Goal: Share content

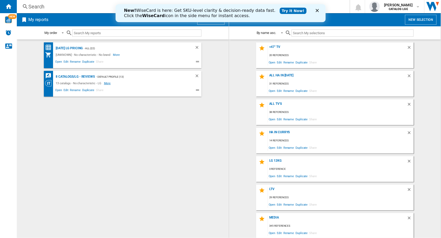
click at [109, 84] on span "More" at bounding box center [108, 83] width 8 height 6
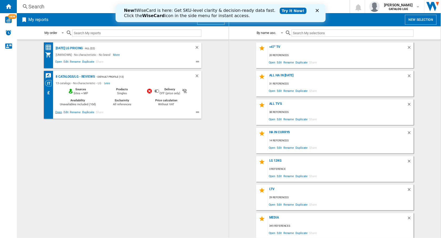
click at [55, 113] on span "Open" at bounding box center [58, 113] width 8 height 6
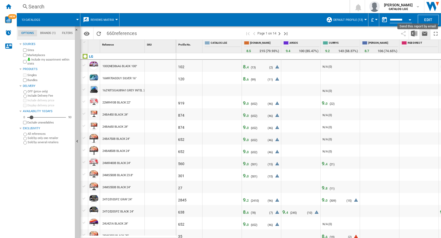
click at [426, 34] on ng-md-icon "Send this report by email" at bounding box center [425, 33] width 6 height 6
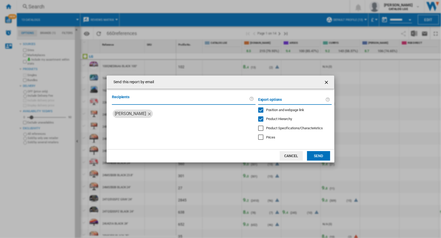
click at [178, 103] on label "Recipients" at bounding box center [180, 99] width 137 height 10
click at [165, 117] on input "search" at bounding box center [204, 113] width 99 height 8
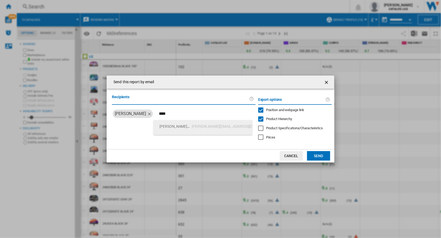
type input "****"
click at [169, 128] on span "joel sud" at bounding box center [176, 126] width 32 height 13
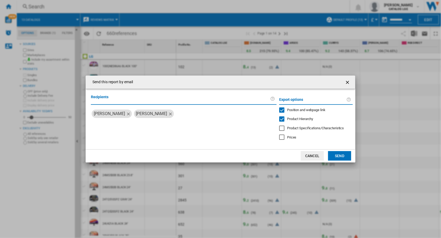
click at [335, 157] on button "Send" at bounding box center [339, 155] width 23 height 9
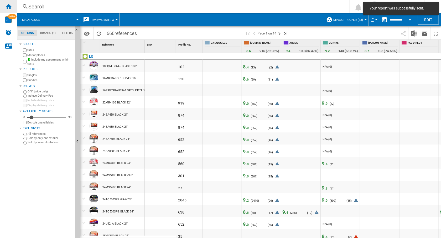
click at [11, 6] on ng-md-icon "Home" at bounding box center [8, 6] width 6 height 6
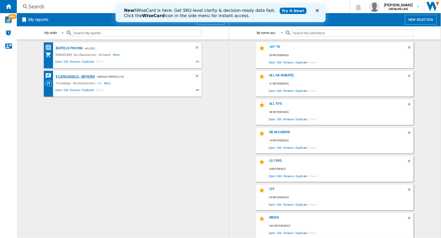
click at [85, 76] on div "8 catalogs/LG - Reviews" at bounding box center [74, 76] width 40 height 7
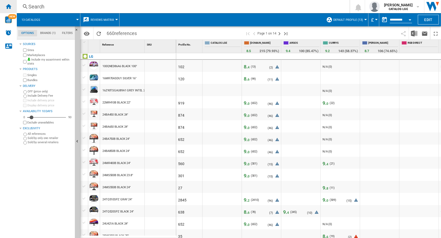
click at [9, 6] on ng-md-icon "Home" at bounding box center [8, 6] width 6 height 6
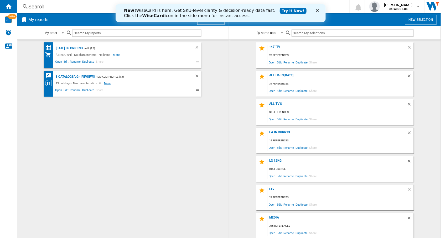
click at [106, 83] on span "More" at bounding box center [108, 83] width 8 height 6
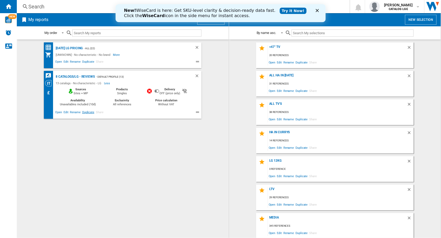
click at [86, 112] on span "Duplicate" at bounding box center [88, 113] width 14 height 6
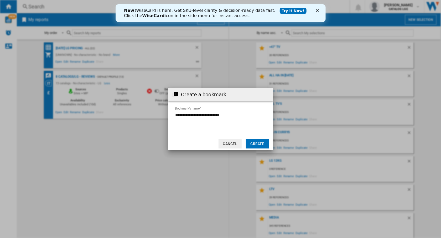
click at [222, 140] on button "Cancel" at bounding box center [230, 143] width 23 height 9
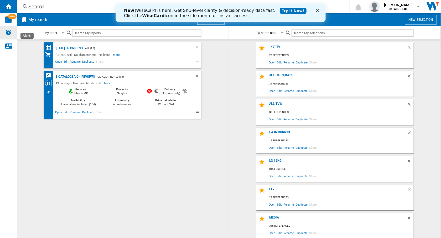
click at [13, 34] on div "Alerts" at bounding box center [8, 32] width 17 height 13
click at [57, 142] on div "Today's LG Pricing - ALL (22) [UNKNOWN] - No characteristic - No brand More Les…" at bounding box center [123, 138] width 202 height 193
click at [94, 175] on div "Today's LG Pricing - ALL (22) [UNKNOWN] - No characteristic - No brand More Les…" at bounding box center [123, 138] width 202 height 193
click at [145, 158] on div "Today's LG Pricing - ALL (22) [UNKNOWN] - No characteristic - No brand More Les…" at bounding box center [123, 138] width 202 height 193
click at [201, 164] on div "Today's LG Pricing - ALL (22) [UNKNOWN] - No characteristic - No brand More Les…" at bounding box center [123, 138] width 202 height 193
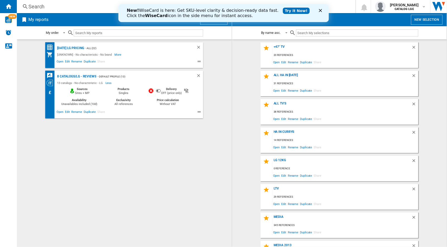
click at [165, 148] on div "Today's LG Pricing - ALL (22) [UNKNOWN] - No characteristic - No brand More Les…" at bounding box center [124, 143] width 204 height 202
click at [149, 180] on div "Today's LG Pricing - ALL (22) [UNKNOWN] - No characteristic - No brand More Les…" at bounding box center [124, 143] width 204 height 202
click at [406, 6] on span "[PERSON_NAME]" at bounding box center [404, 4] width 29 height 5
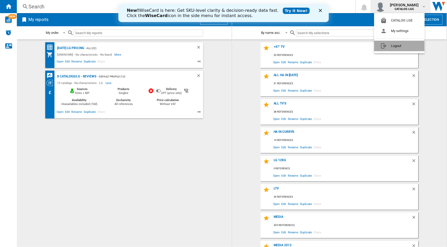
click at [399, 46] on button "Logout" at bounding box center [399, 46] width 50 height 11
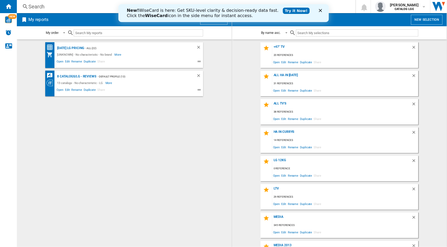
click at [319, 8] on div "New! WiseCard is here: Get SKU-level clarity & decision-ready data fast. Click …" at bounding box center [223, 13] width 210 height 14
click at [60, 91] on span "Open" at bounding box center [60, 91] width 8 height 6
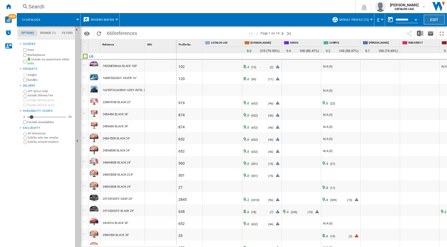
click at [437, 17] on button "Edit" at bounding box center [434, 20] width 21 height 10
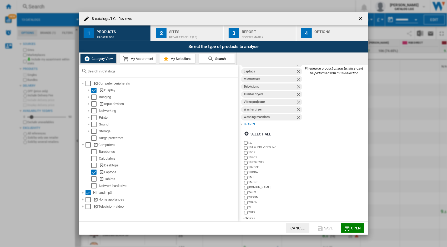
scroll to position [58, 0]
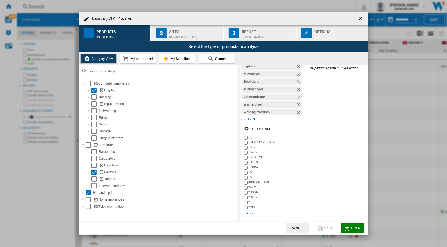
click at [250, 214] on div "+Show all" at bounding box center [273, 214] width 60 height 4
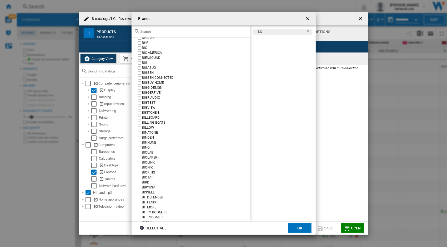
scroll to position [5110, 0]
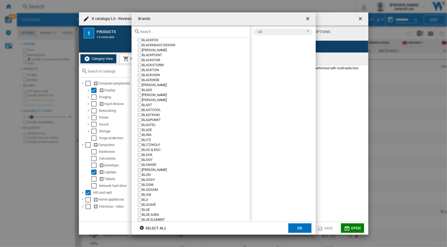
click at [249, 64] on div "101 AUDIO VIDEO INC 10OR 10POS 18 FOREVER 1BYONE 1HORA 1MII [GEOGRAPHIC_DATA] […" at bounding box center [190, 130] width 118 height 184
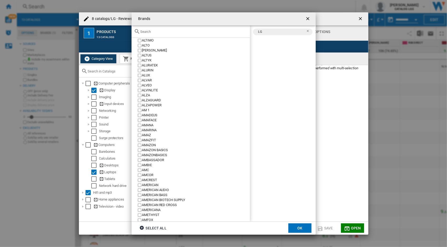
scroll to position [0, 0]
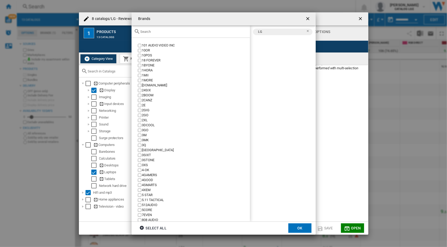
drag, startPoint x: 419, startPoint y: 124, endPoint x: 417, endPoint y: 119, distance: 5.4
click at [418, 121] on div "Brands 101 AUDIO VIDEO INC 10OR 10POS 18 FOREVER 1BYONE 1HORA 1MII [GEOGRAPHIC_…" at bounding box center [223, 123] width 447 height 247
click at [309, 21] on ng-md-icon "getI18NText('BUTTONS.CLOSE_DIALOG')" at bounding box center [308, 19] width 6 height 6
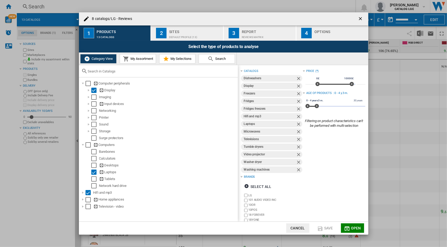
click at [415, 137] on div "8 catalogs/LG - Reviews 1 Products 13 catalogs 2 Sites Default profile (13) 3 R…" at bounding box center [223, 123] width 447 height 247
click at [360, 16] on ng-md-icon "getI18NText('BUTTONS.CLOSE_DIALOG')" at bounding box center [361, 19] width 6 height 6
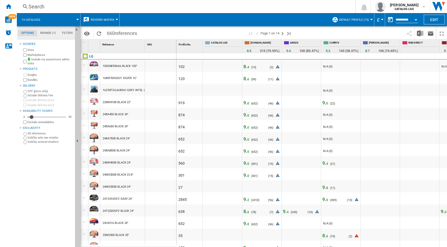
click at [389, 100] on div at bounding box center [379, 102] width 39 height 12
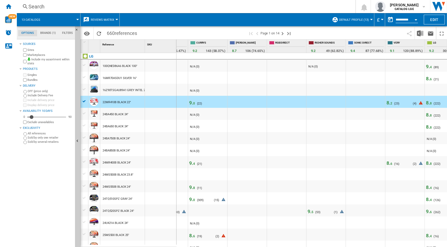
scroll to position [0, 152]
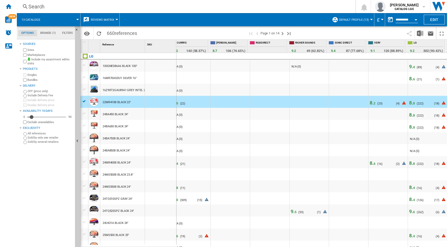
click at [322, 73] on div at bounding box center [308, 78] width 39 height 12
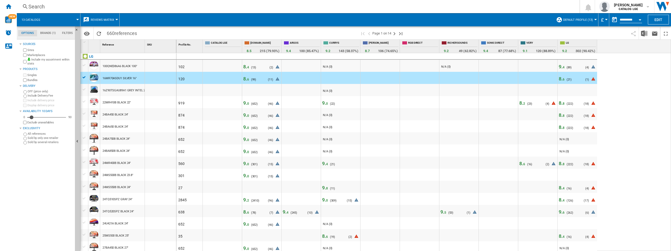
scroll to position [0, 0]
